Goal: Transaction & Acquisition: Purchase product/service

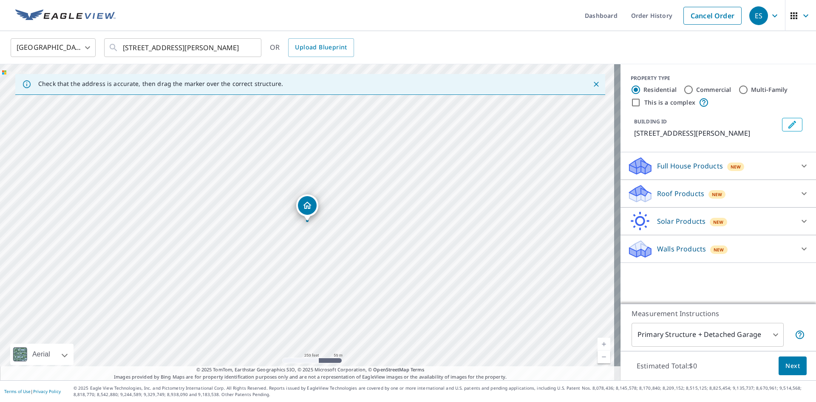
click at [594, 85] on button "Close" at bounding box center [596, 84] width 11 height 11
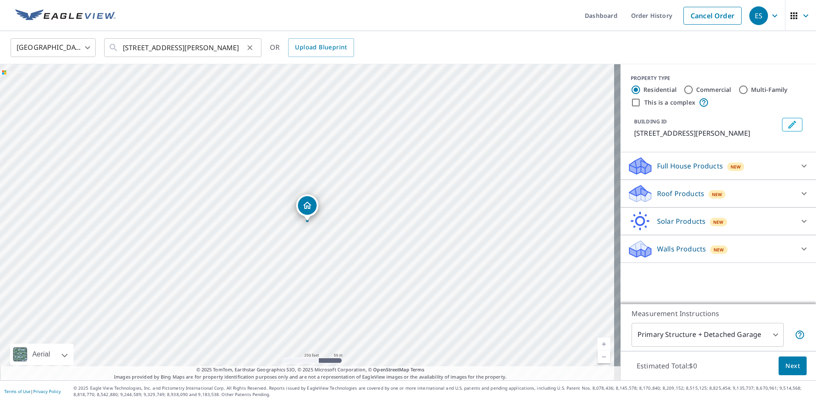
click at [259, 52] on div "[STREET_ADDRESS][PERSON_NAME] ​" at bounding box center [182, 47] width 157 height 19
click at [254, 49] on button "Clear" at bounding box center [250, 48] width 12 height 12
click at [215, 51] on input "text" at bounding box center [183, 48] width 121 height 24
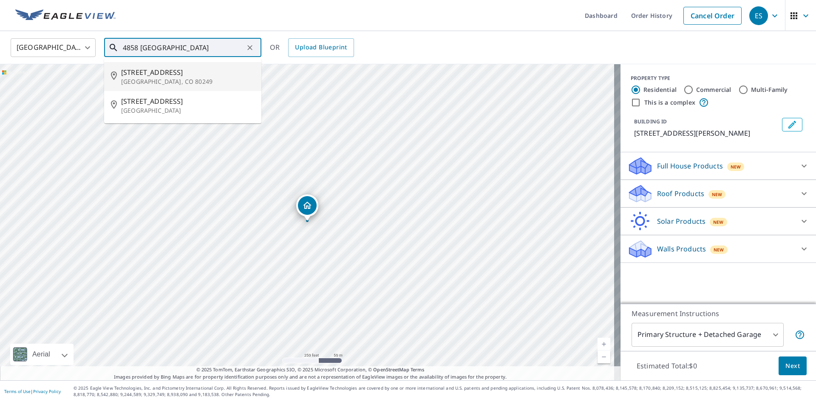
click at [213, 77] on p "[GEOGRAPHIC_DATA], CO 80249" at bounding box center [187, 81] width 133 height 8
type input "[STREET_ADDRESS]"
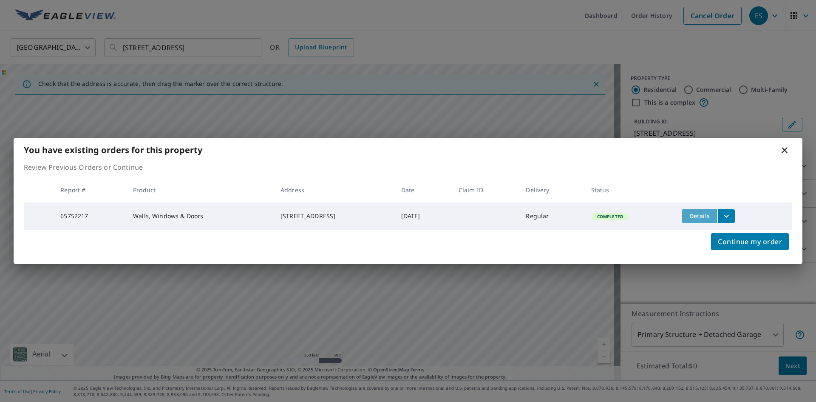
click at [716, 212] on button "Details" at bounding box center [700, 216] width 36 height 14
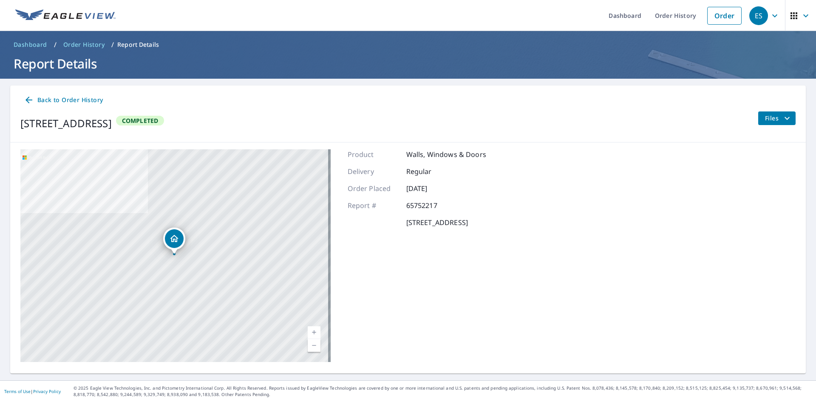
click at [164, 120] on span "Completed" at bounding box center [140, 120] width 47 height 8
click at [773, 112] on button "Files" at bounding box center [777, 118] width 38 height 14
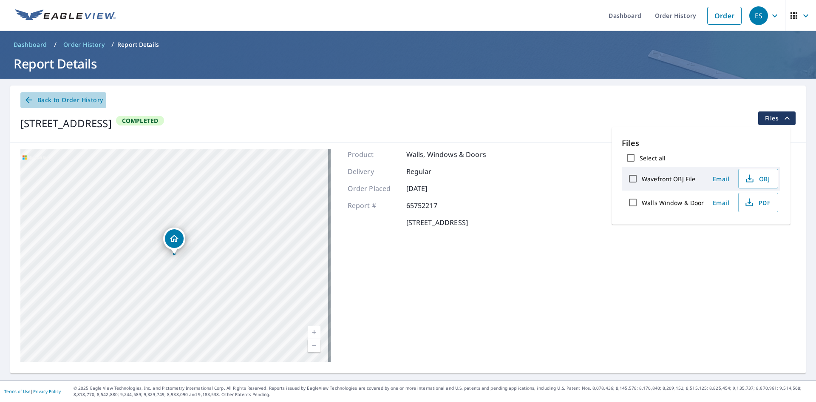
click at [66, 98] on span "Back to Order History" at bounding box center [63, 100] width 79 height 11
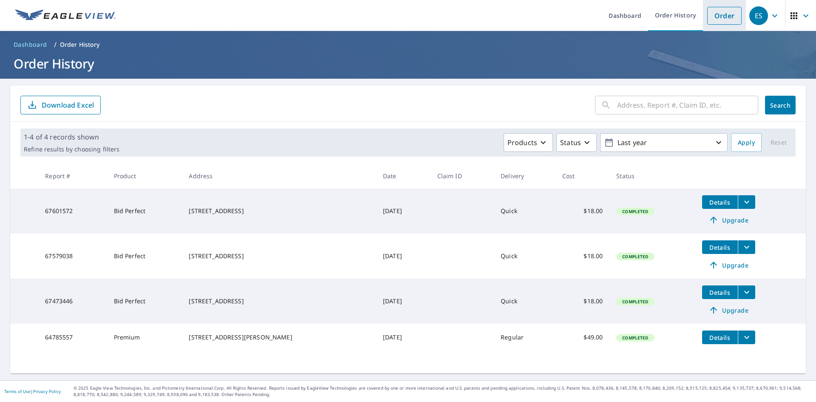
click at [712, 16] on link "Order" at bounding box center [724, 16] width 34 height 18
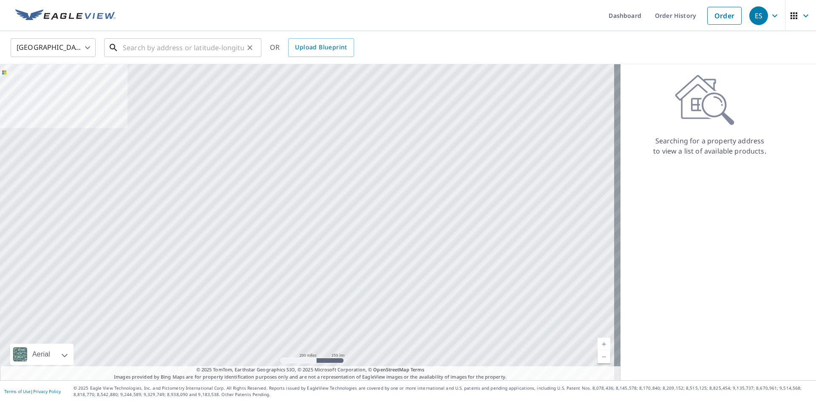
click at [187, 52] on input "text" at bounding box center [183, 48] width 121 height 24
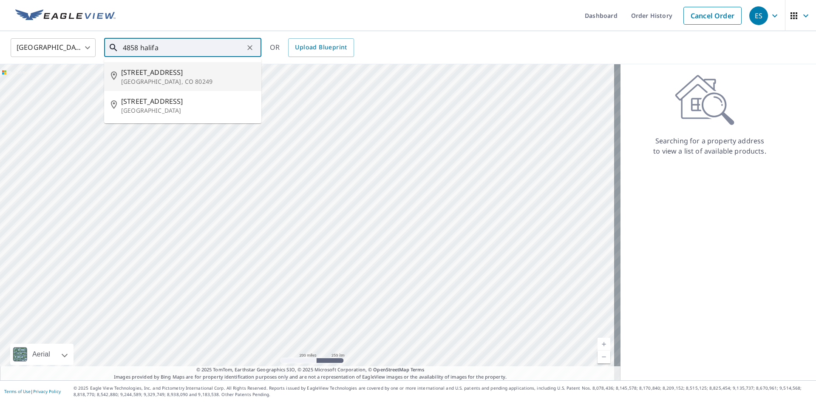
click at [192, 72] on span "[STREET_ADDRESS]" at bounding box center [187, 72] width 133 height 10
type input "[STREET_ADDRESS]"
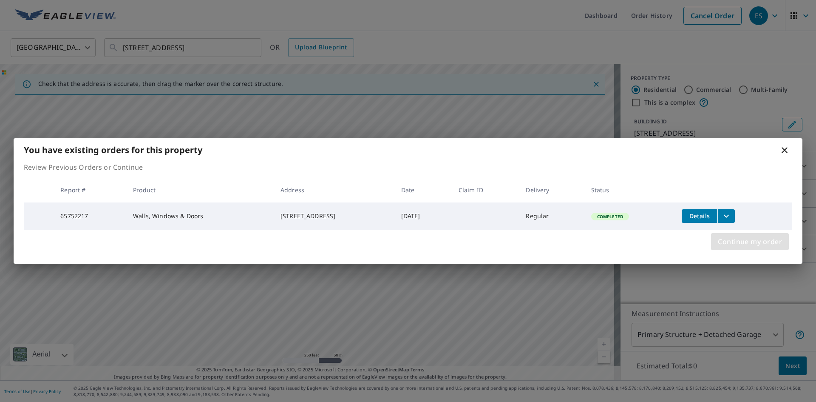
click at [765, 240] on span "Continue my order" at bounding box center [750, 241] width 64 height 12
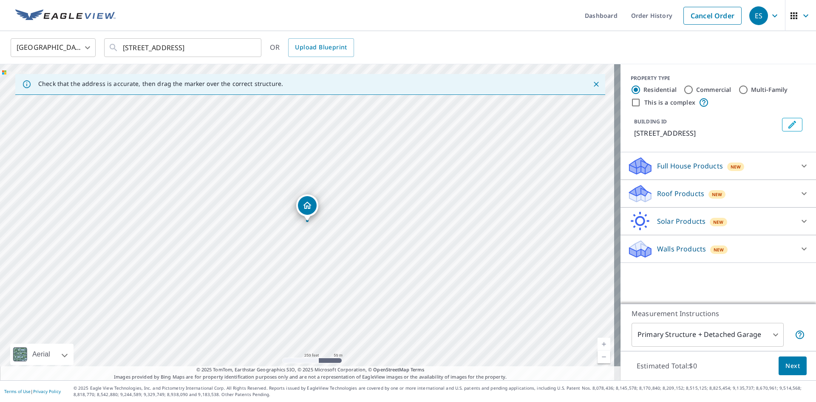
click at [802, 191] on icon at bounding box center [804, 193] width 10 height 10
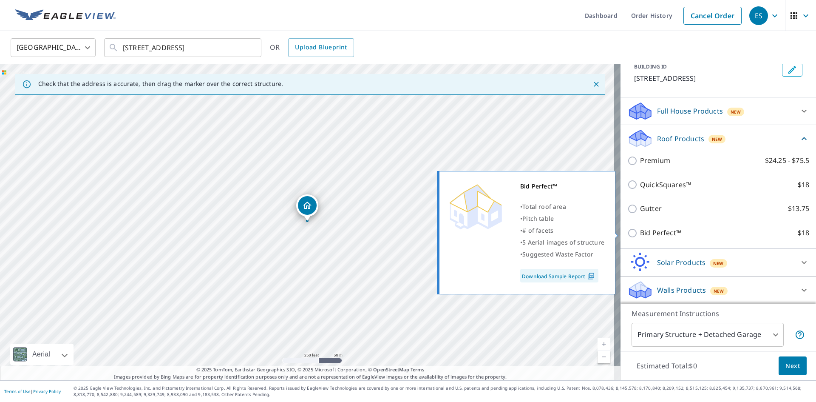
scroll to position [55, 0]
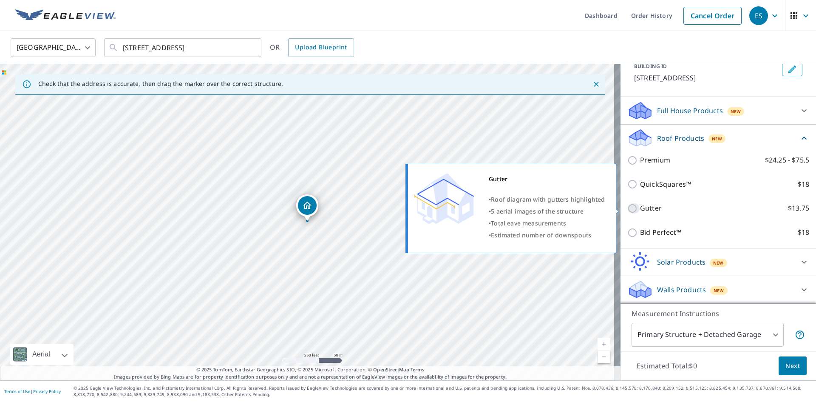
click at [627, 207] on input "Gutter $13.75" at bounding box center [633, 208] width 13 height 10
checkbox input "true"
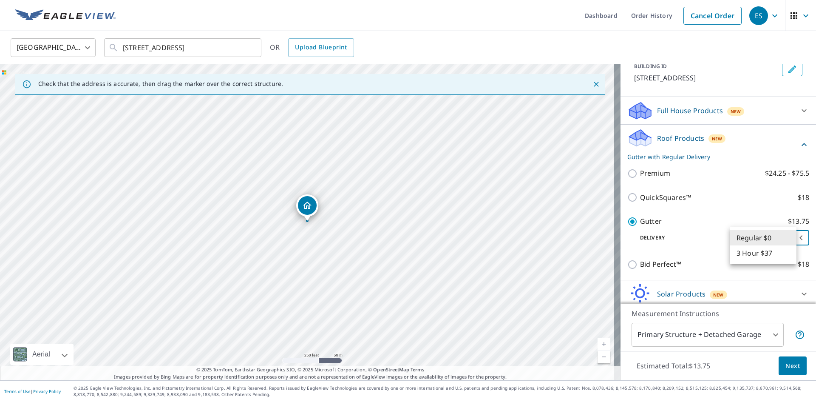
click at [761, 240] on body "ES ES Dashboard Order History Cancel Order ES [GEOGRAPHIC_DATA] [GEOGRAPHIC_DAT…" at bounding box center [408, 201] width 816 height 402
click at [761, 240] on li "Regular $0" at bounding box center [763, 237] width 67 height 15
click at [788, 369] on span "Next" at bounding box center [792, 365] width 14 height 11
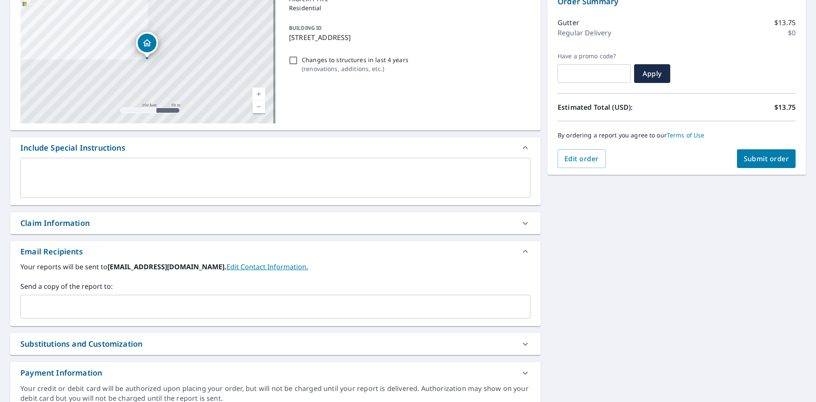
scroll to position [127, 0]
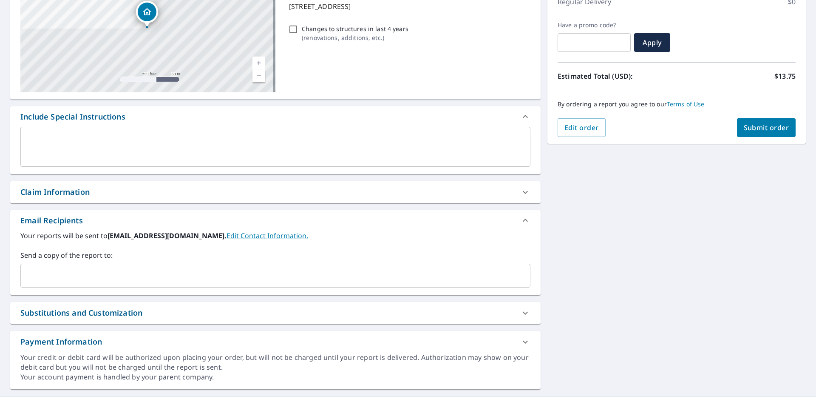
click at [135, 272] on input "text" at bounding box center [268, 275] width 489 height 16
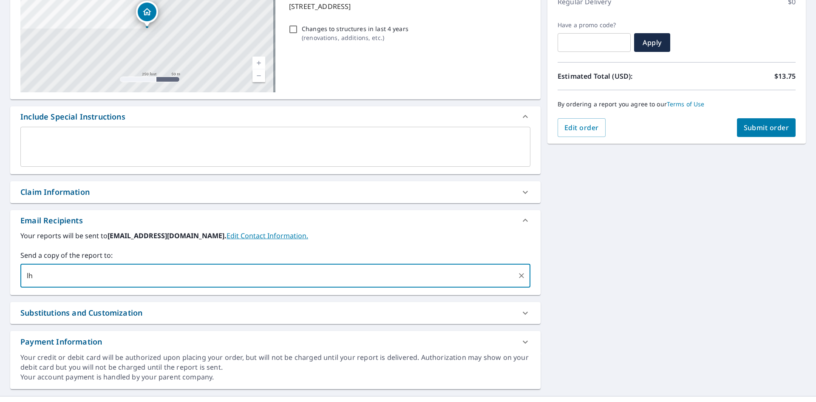
type input "l"
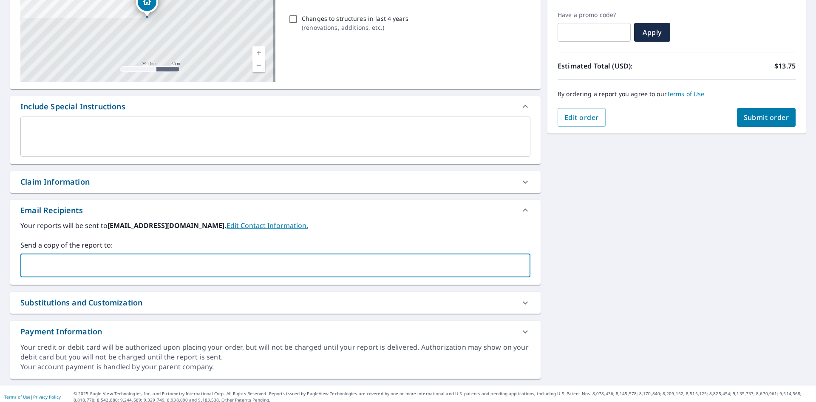
scroll to position [143, 0]
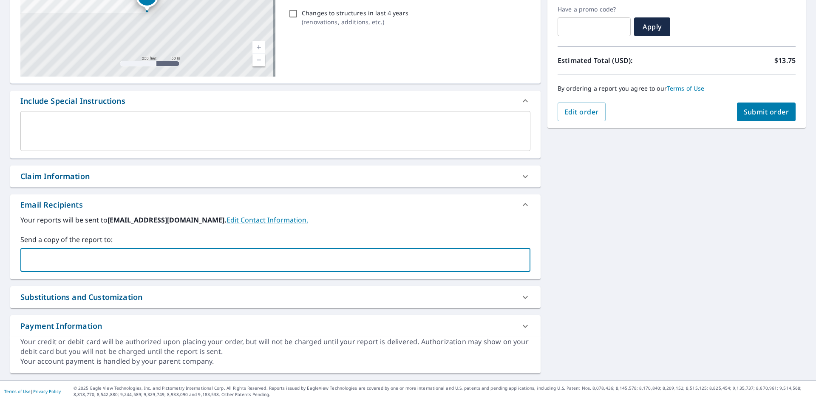
click at [747, 117] on button "Submit order" at bounding box center [766, 111] width 59 height 19
checkbox input "true"
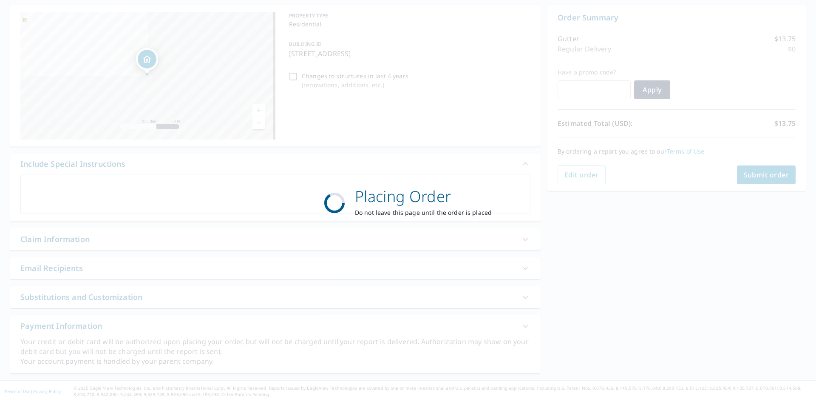
scroll to position [80, 0]
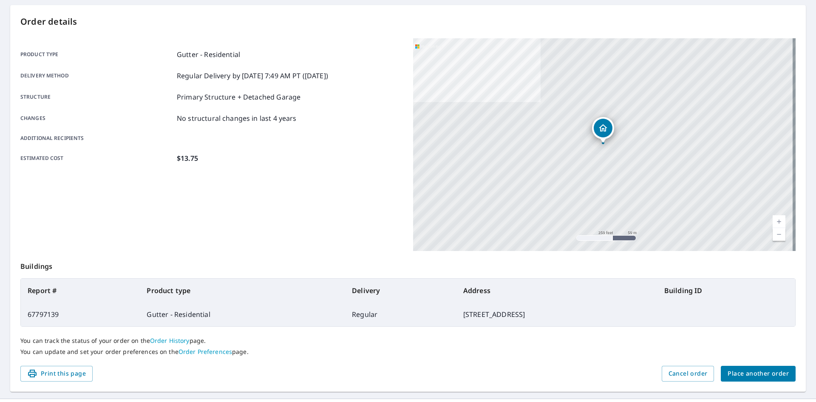
click at [761, 373] on span "Place another order" at bounding box center [757, 373] width 61 height 11
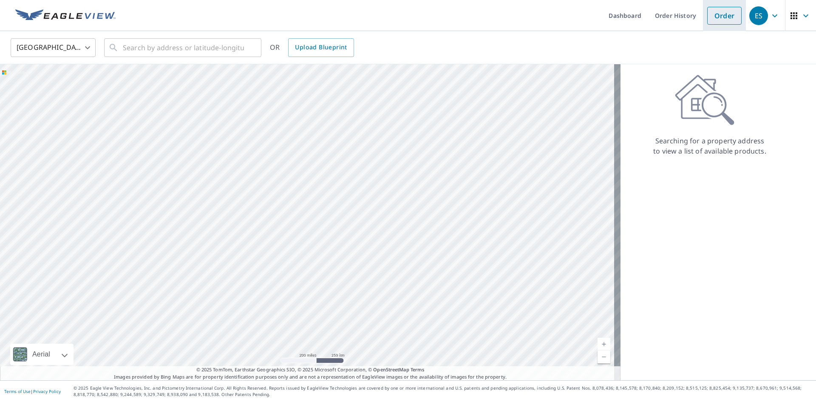
click at [720, 15] on link "Order" at bounding box center [724, 16] width 34 height 18
click at [186, 54] on input "text" at bounding box center [183, 48] width 121 height 24
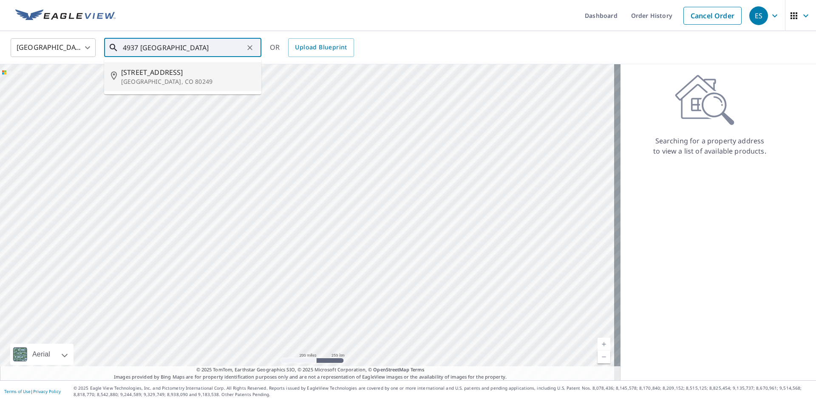
click at [142, 68] on span "[STREET_ADDRESS]" at bounding box center [187, 72] width 133 height 10
type input "[STREET_ADDRESS]"
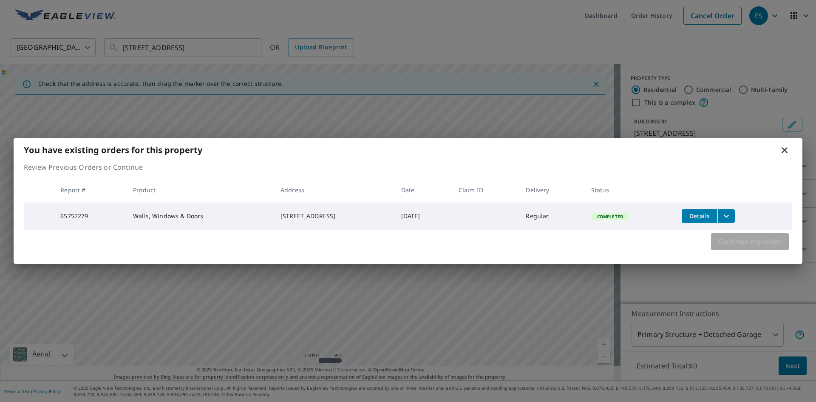
click at [751, 246] on span "Continue my order" at bounding box center [750, 241] width 64 height 12
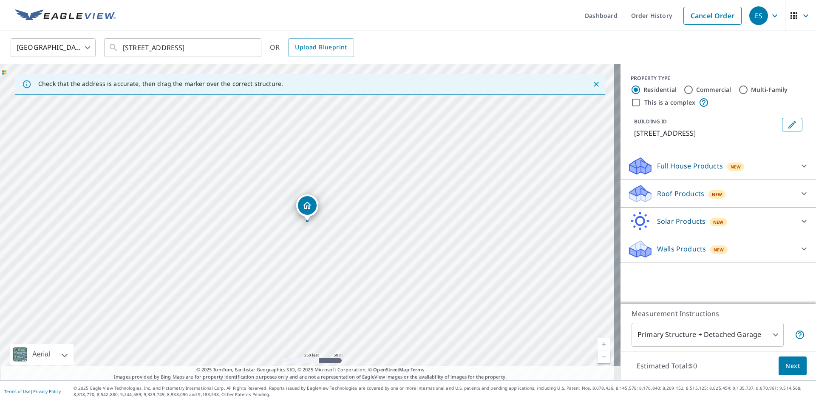
click at [762, 193] on div "Roof Products New" at bounding box center [710, 194] width 167 height 20
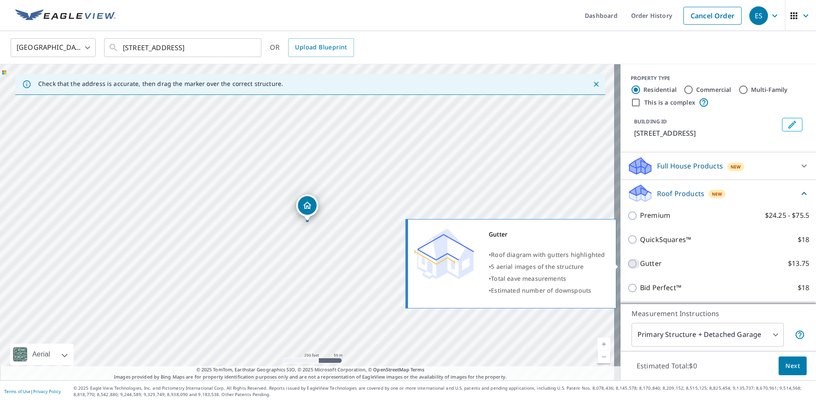
click at [628, 264] on input "Gutter $13.75" at bounding box center [633, 263] width 13 height 10
checkbox input "true"
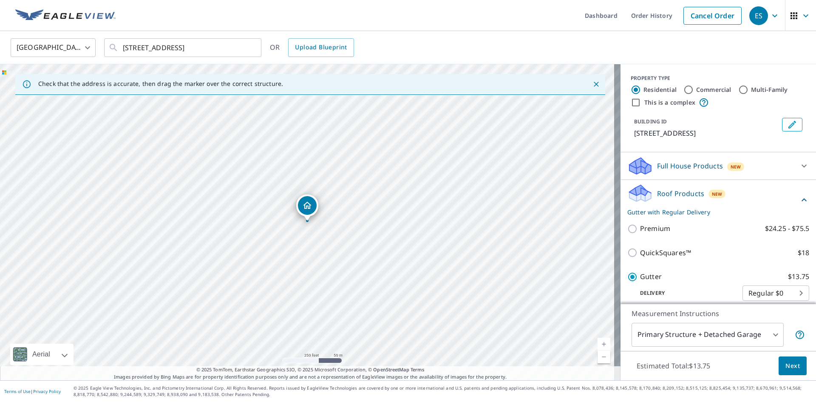
click at [778, 365] on button "Next" at bounding box center [792, 365] width 28 height 19
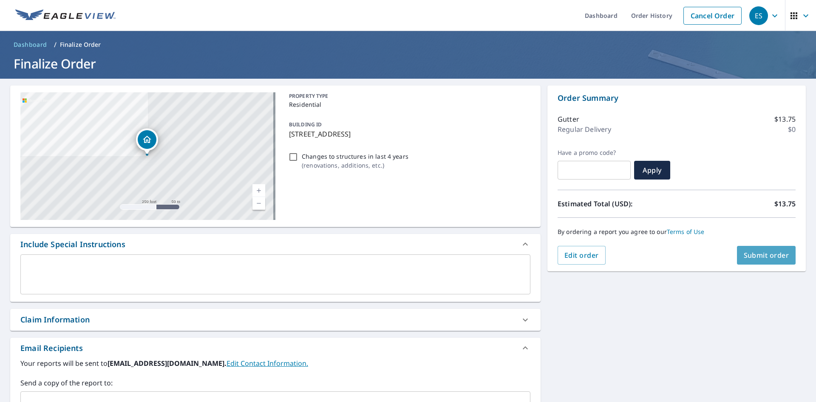
click at [759, 259] on span "Submit order" at bounding box center [766, 254] width 45 height 9
checkbox input "true"
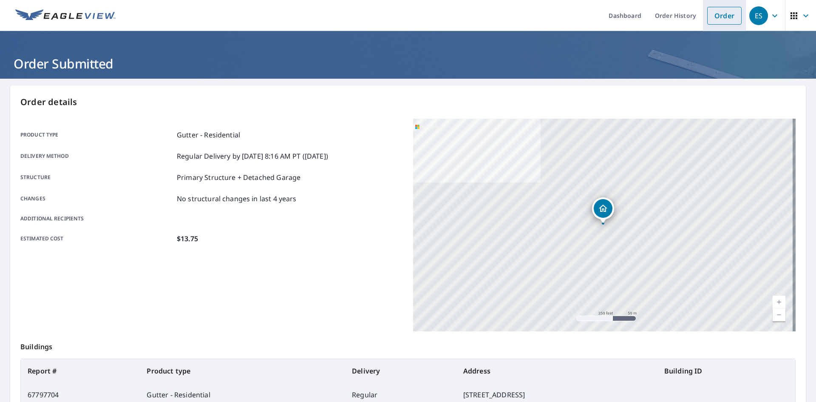
click at [717, 22] on link "Order" at bounding box center [724, 16] width 34 height 18
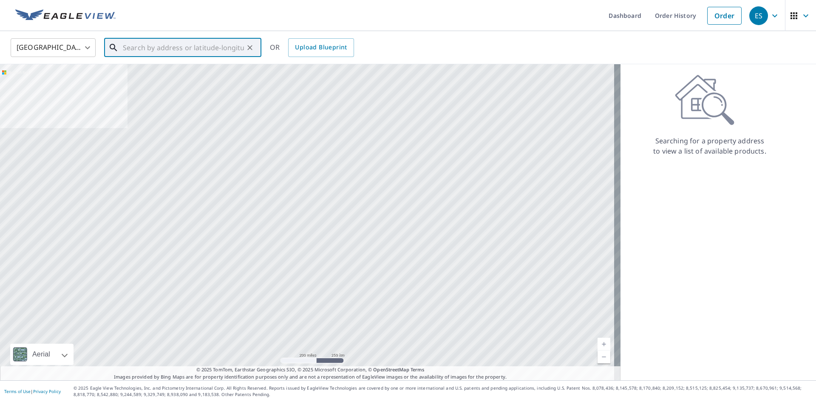
click at [216, 53] on input "text" at bounding box center [183, 48] width 121 height 24
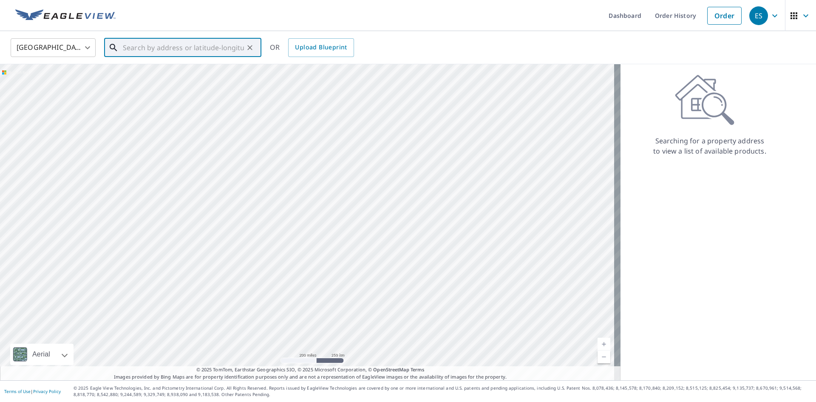
paste input "5079 [GEOGRAPHIC_DATA]"
click at [160, 77] on p "[GEOGRAPHIC_DATA], CO 80249" at bounding box center [187, 81] width 133 height 8
type input "[STREET_ADDRESS]"
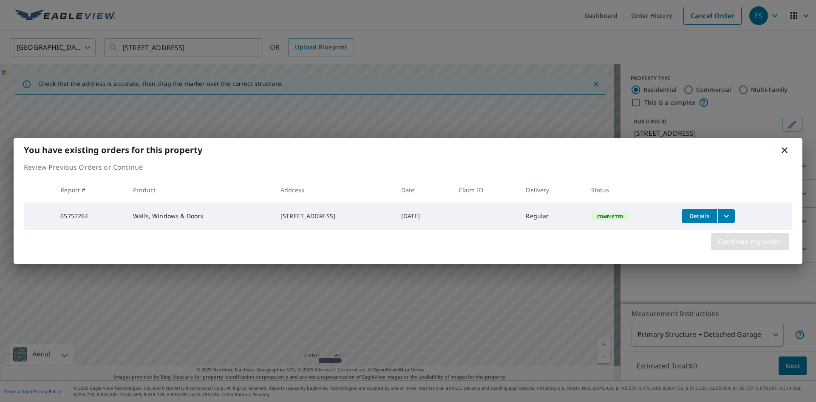
click at [756, 250] on button "Continue my order" at bounding box center [750, 241] width 78 height 17
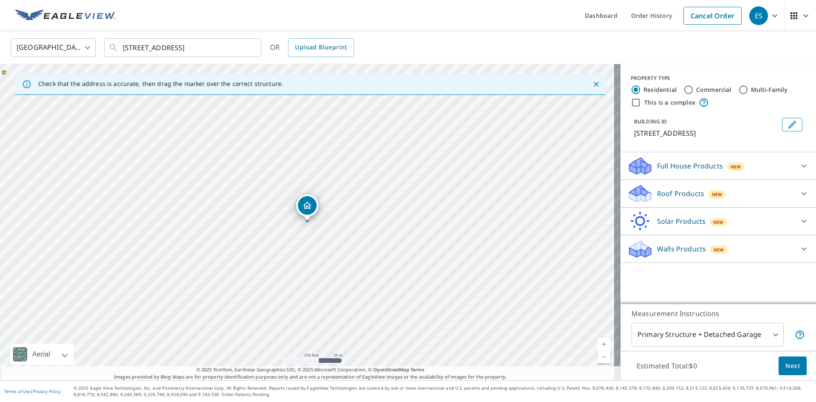
click at [722, 192] on div "Roof Products New" at bounding box center [710, 194] width 167 height 20
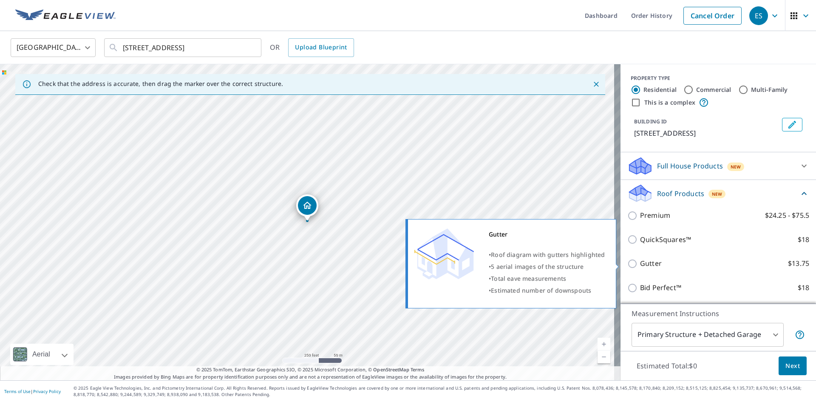
click at [627, 265] on input "Gutter $13.75" at bounding box center [633, 263] width 13 height 10
checkbox input "true"
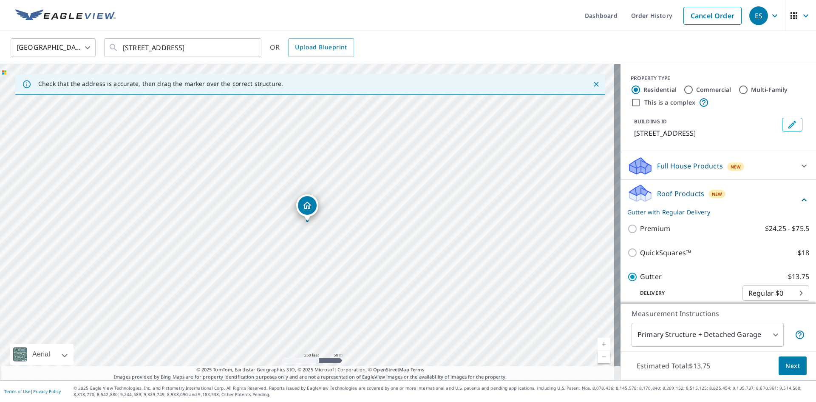
click at [787, 365] on span "Next" at bounding box center [792, 365] width 14 height 11
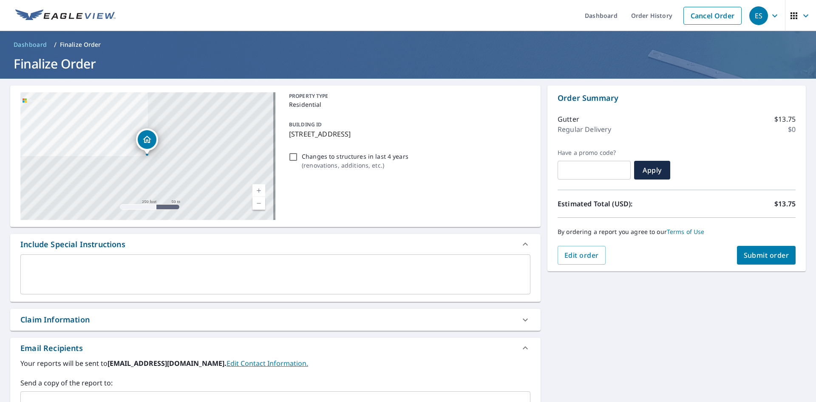
click at [760, 261] on button "Submit order" at bounding box center [766, 255] width 59 height 19
checkbox input "true"
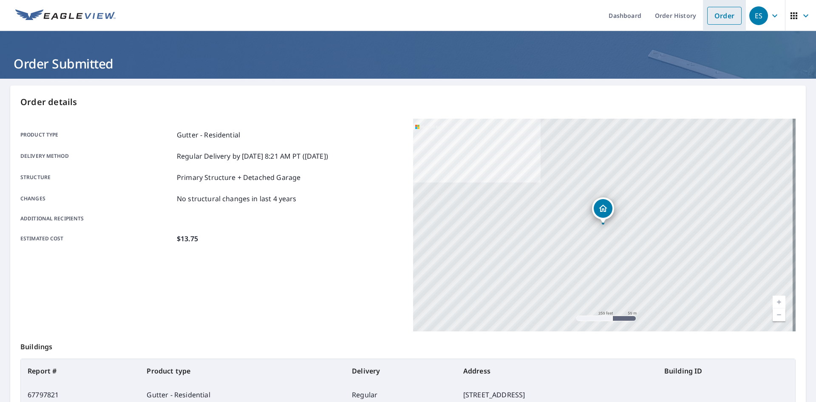
click at [710, 14] on link "Order" at bounding box center [724, 16] width 34 height 18
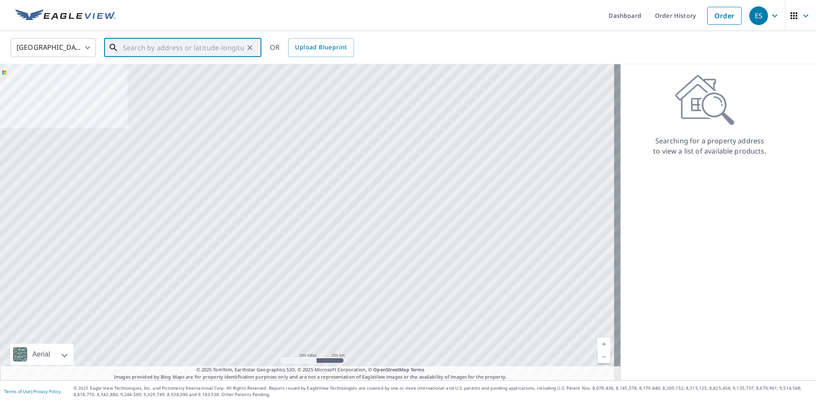
paste input "19723 E 49th"
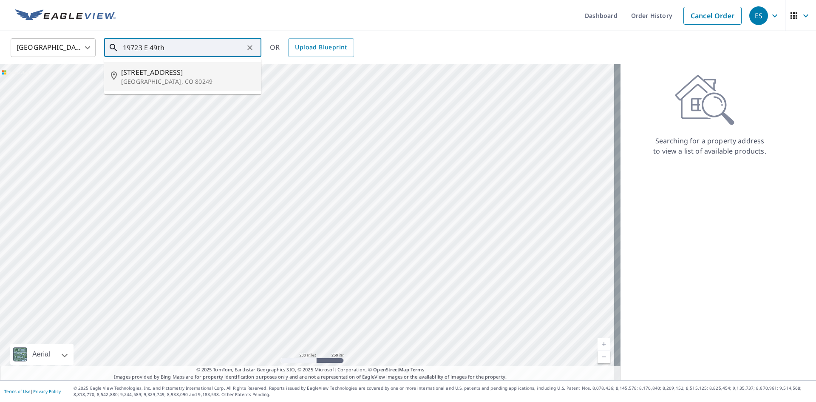
drag, startPoint x: 169, startPoint y: 74, endPoint x: 243, endPoint y: 67, distance: 73.8
click at [169, 74] on span "[STREET_ADDRESS]" at bounding box center [187, 72] width 133 height 10
type input "[STREET_ADDRESS]"
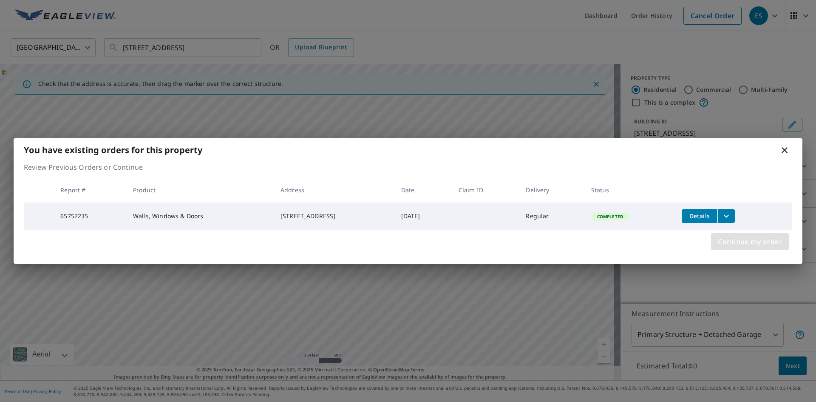
click at [742, 242] on span "Continue my order" at bounding box center [750, 241] width 64 height 12
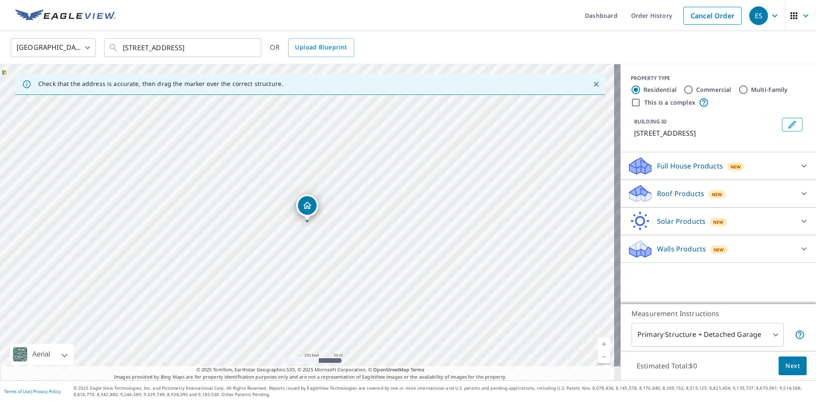
click at [673, 193] on p "Roof Products" at bounding box center [680, 193] width 47 height 10
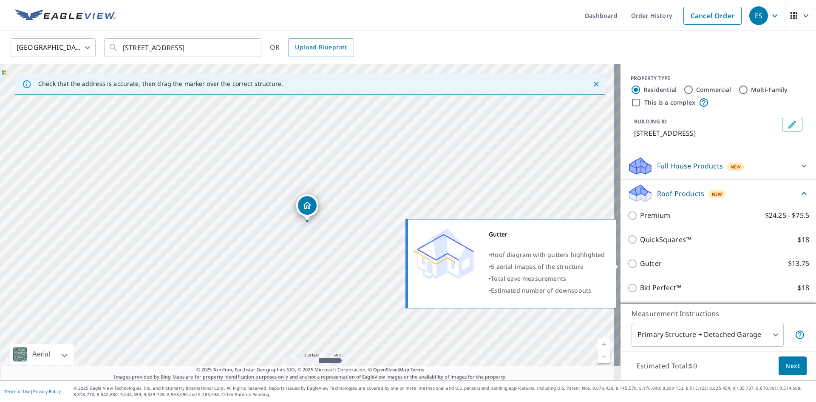
click at [628, 266] on input "Gutter $13.75" at bounding box center [633, 263] width 13 height 10
checkbox input "true"
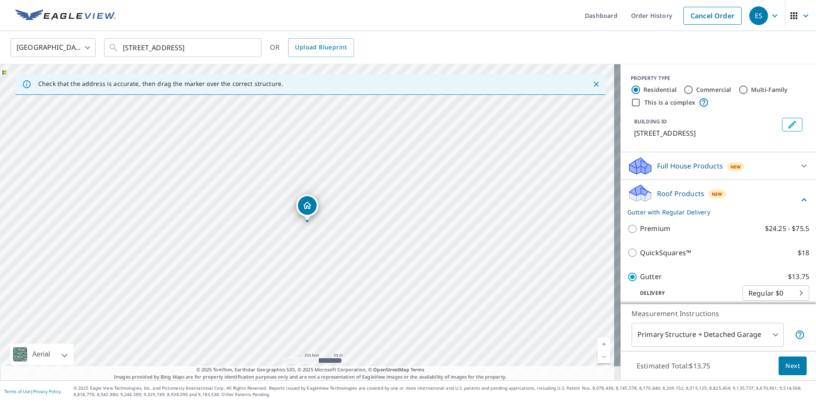
click at [785, 365] on span "Next" at bounding box center [792, 365] width 14 height 11
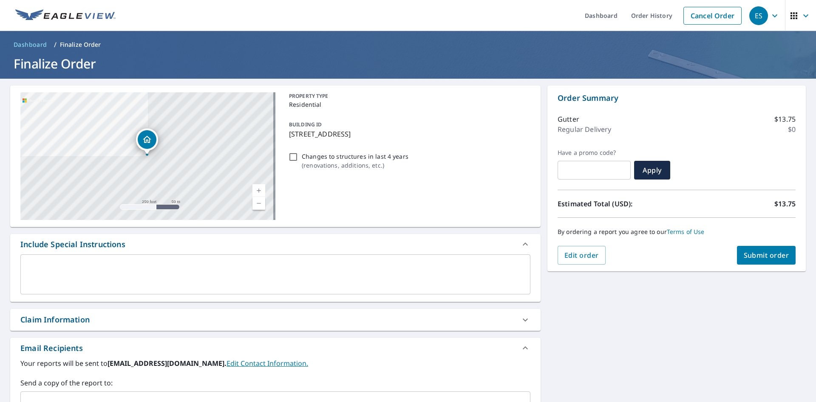
click at [750, 253] on span "Submit order" at bounding box center [766, 254] width 45 height 9
checkbox input "true"
